Goal: Task Accomplishment & Management: Manage account settings

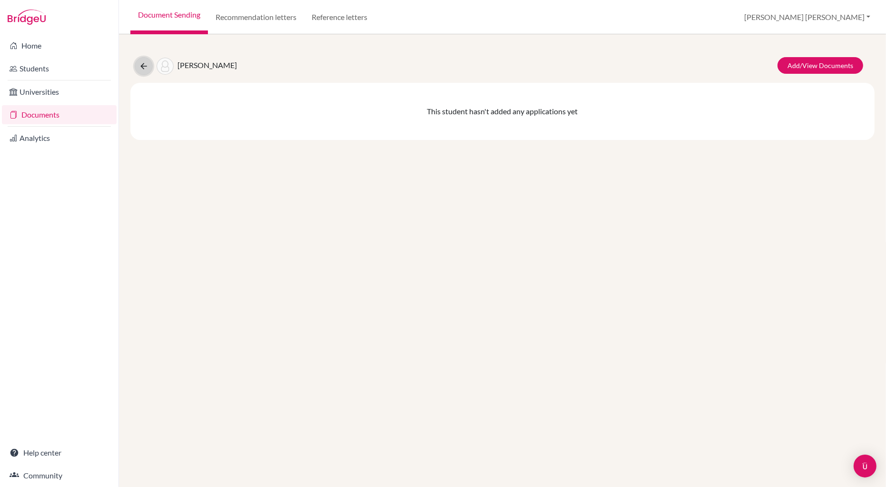
click at [142, 65] on icon at bounding box center [144, 66] width 10 height 10
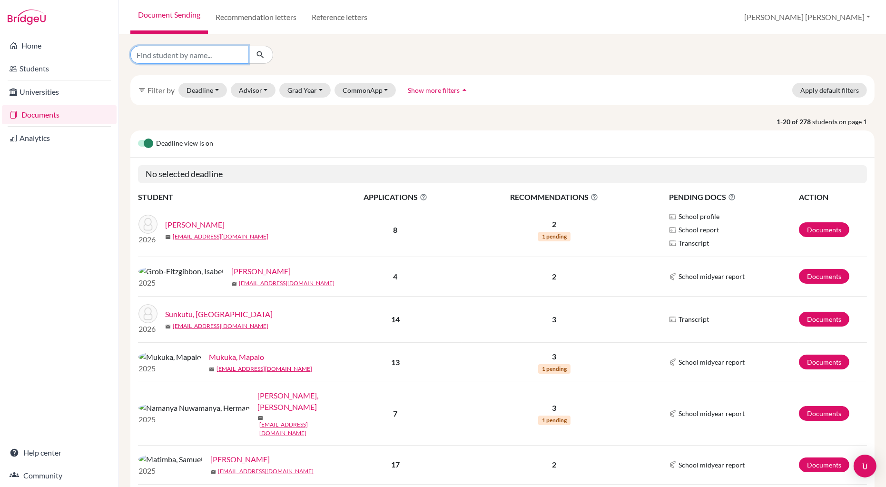
click at [184, 56] on input "Find student by name..." at bounding box center [189, 55] width 118 height 18
type input "mubanga"
click button "submit" at bounding box center [260, 55] width 25 height 18
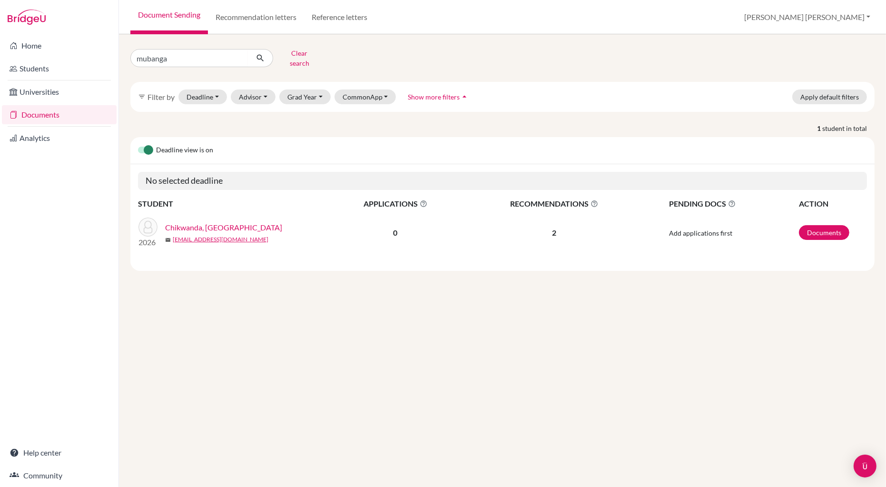
click at [223, 222] on link "Chikwanda, Mubanga" at bounding box center [223, 227] width 117 height 11
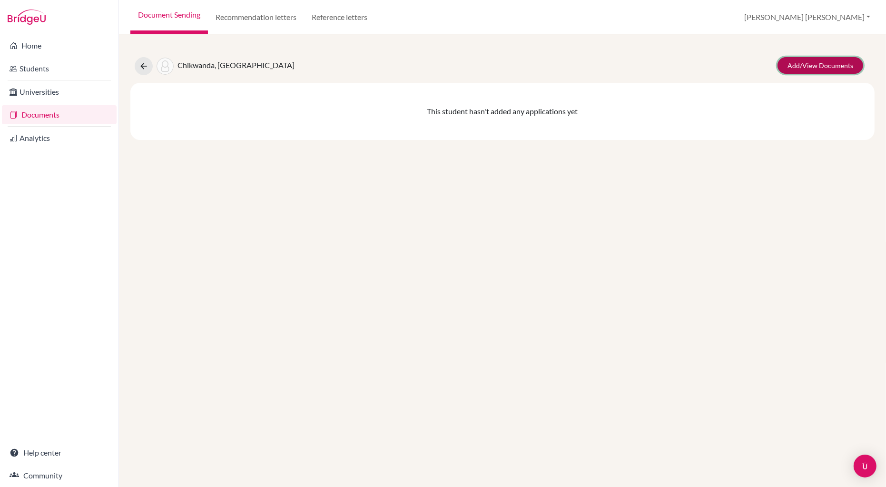
click at [803, 63] on link "Add/View Documents" at bounding box center [820, 65] width 86 height 17
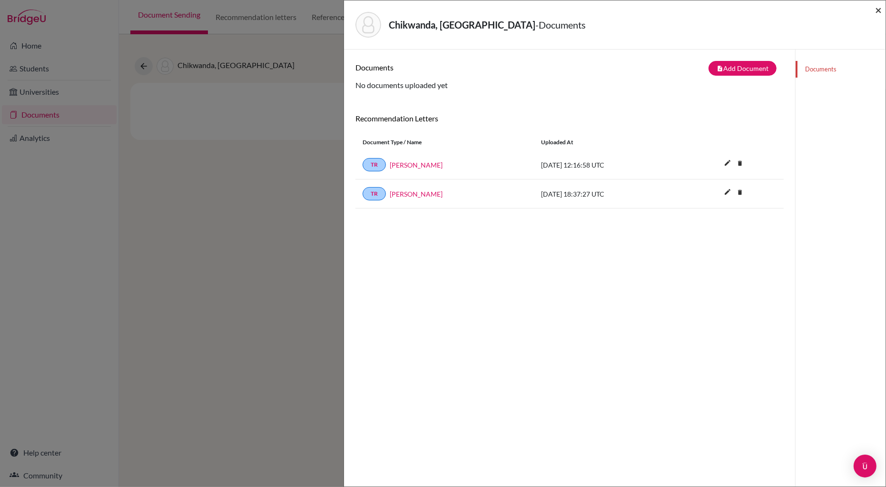
click at [878, 8] on span "×" at bounding box center [878, 10] width 7 height 14
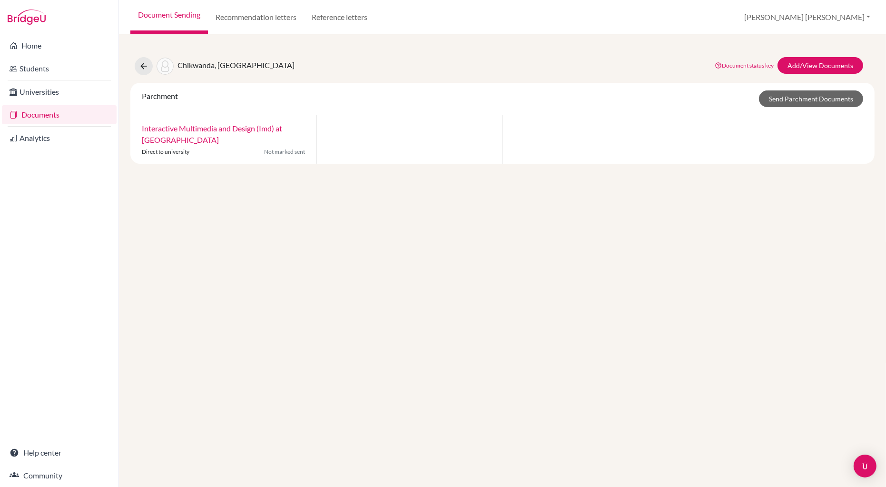
click at [154, 12] on link "Document Sending" at bounding box center [169, 17] width 78 height 34
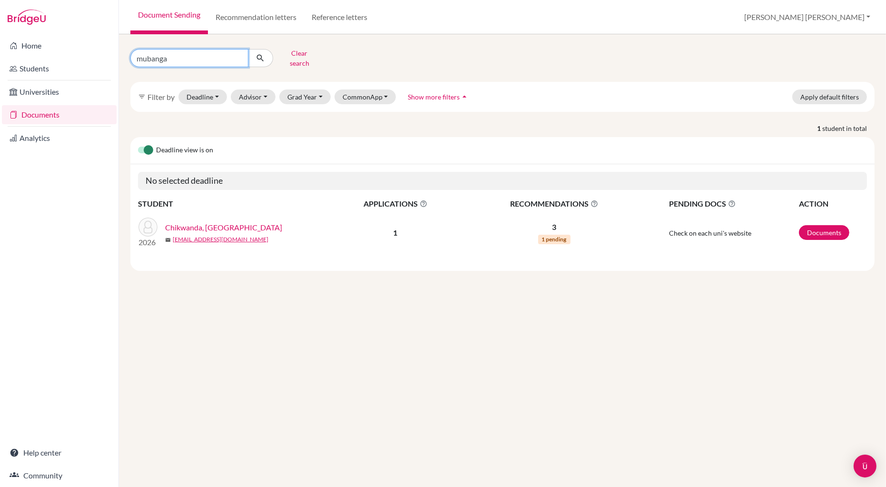
click at [172, 56] on input "mubanga" at bounding box center [189, 58] width 118 height 18
type input "anais"
click button "submit" at bounding box center [260, 58] width 25 height 18
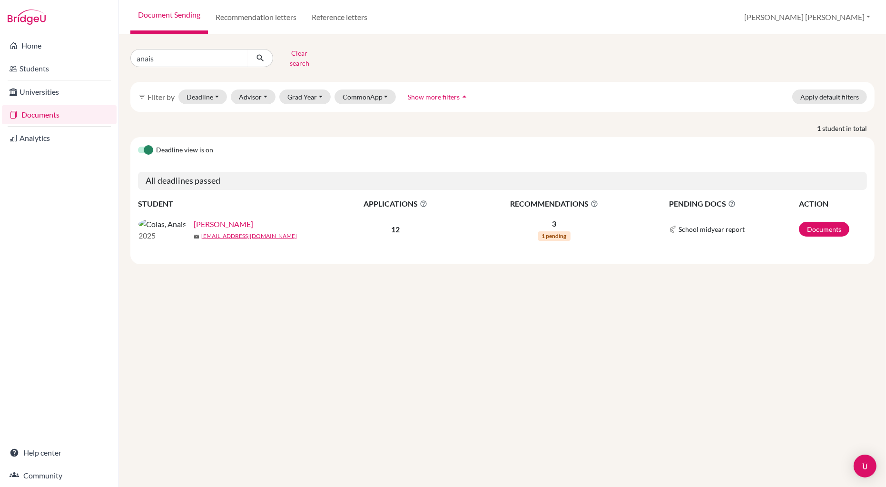
click at [194, 219] on link "Colas, Anais" at bounding box center [223, 223] width 59 height 11
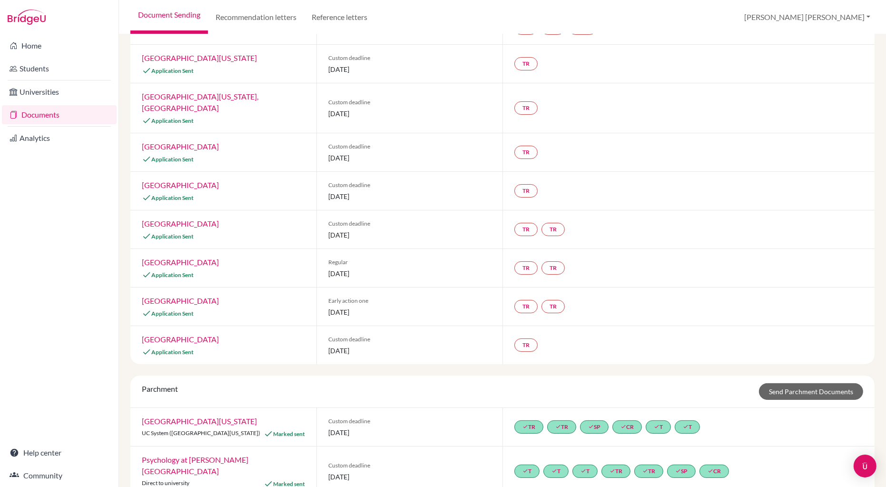
scroll to position [102, 0]
